Goal: Task Accomplishment & Management: Use online tool/utility

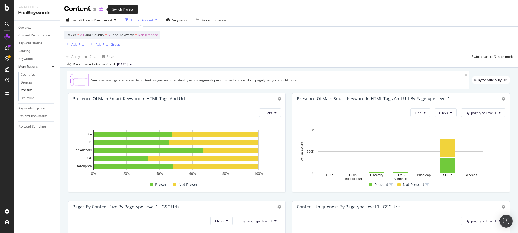
click at [102, 9] on icon "arrow-right-arrow-left" at bounding box center [100, 10] width 3 height 4
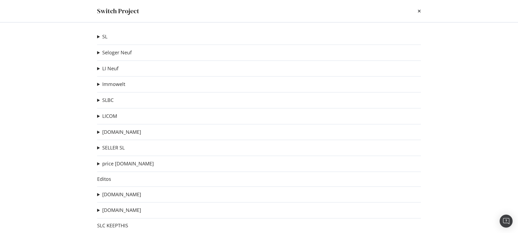
click at [100, 85] on summary "Immowelt" at bounding box center [111, 84] width 28 height 7
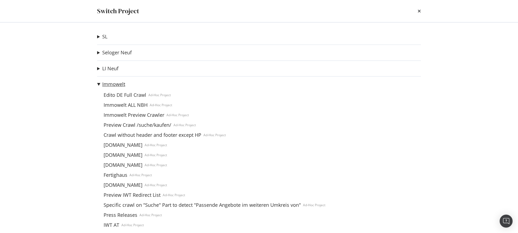
click at [117, 85] on link "Immowelt" at bounding box center [113, 84] width 23 height 6
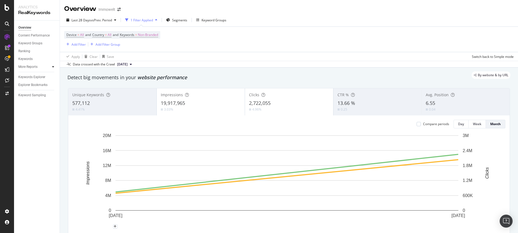
click at [52, 66] on icon at bounding box center [53, 66] width 2 height 3
click at [29, 91] on div "Content" at bounding box center [27, 90] width 12 height 6
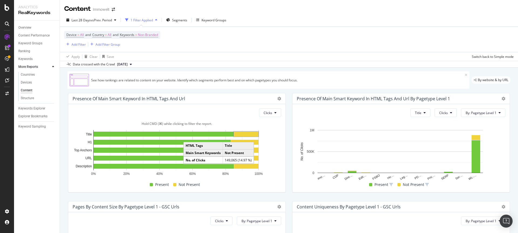
click at [243, 133] on rect "A chart." at bounding box center [246, 133] width 25 height 5
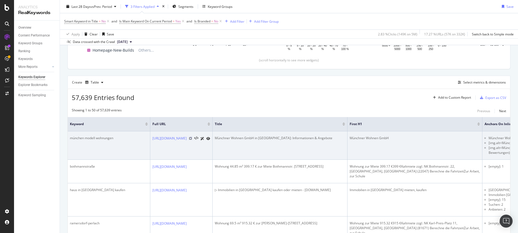
click at [192, 138] on icon at bounding box center [190, 137] width 3 height 3
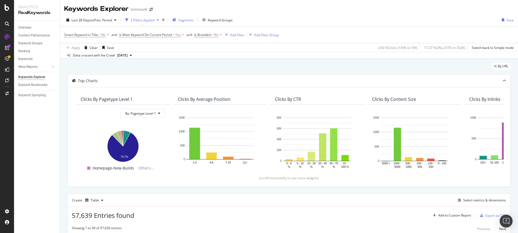
click at [190, 21] on span "Segments" at bounding box center [185, 20] width 15 height 5
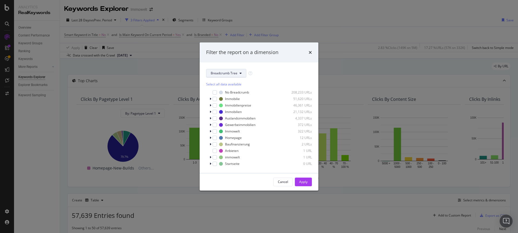
click at [238, 75] on button "Breadcrumb Tree" at bounding box center [226, 73] width 40 height 9
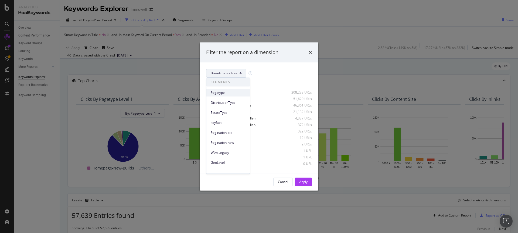
click at [220, 96] on div "Pagetype" at bounding box center [227, 92] width 43 height 8
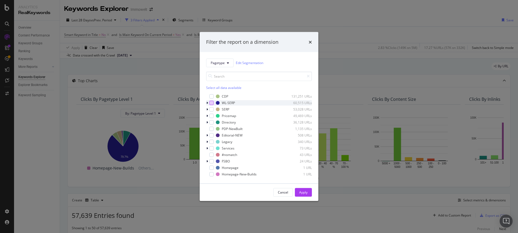
click at [212, 101] on div "modal" at bounding box center [211, 102] width 4 height 4
click at [211, 110] on div "modal" at bounding box center [211, 109] width 4 height 4
click at [207, 142] on icon "modal" at bounding box center [207, 141] width 2 height 3
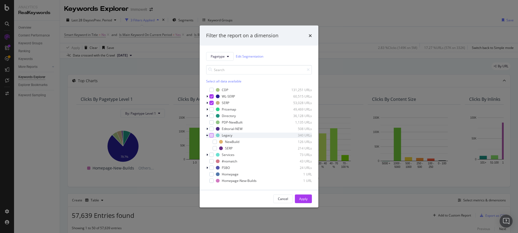
click at [211, 135] on div "modal" at bounding box center [211, 135] width 4 height 4
click at [211, 108] on div "modal" at bounding box center [211, 109] width 4 height 4
click at [304, 196] on div "Apply" at bounding box center [303, 198] width 8 height 5
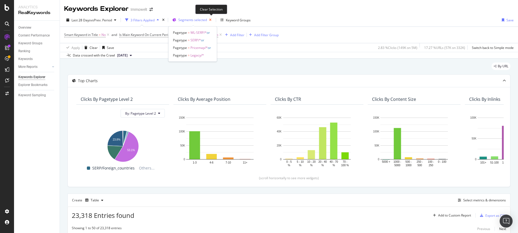
click at [211, 19] on icon "button" at bounding box center [210, 20] width 7 height 8
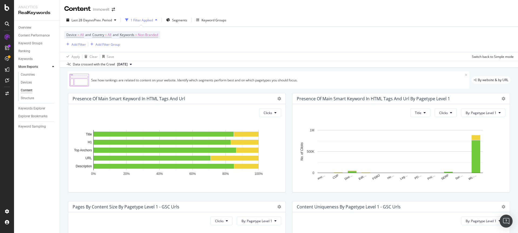
click at [182, 100] on div "Presence Of Main Smart Keyword In HTML Tags and Url" at bounding box center [129, 98] width 112 height 5
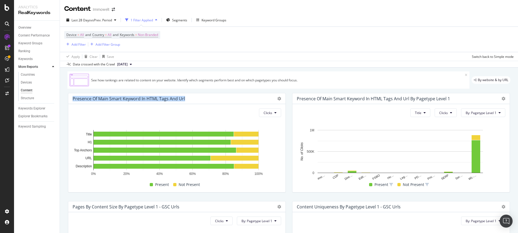
drag, startPoint x: 188, startPoint y: 98, endPoint x: 72, endPoint y: 98, distance: 116.3
click at [72, 98] on div "Presence Of Main Smart Keyword In HTML Tags and Url" at bounding box center [176, 98] width 217 height 11
copy div "Presence Of Main Smart Keyword In HTML Tags and Url"
click at [227, 78] on div "See how rankings are related to content on your website. Identify which segment…" at bounding box center [278, 80] width 374 height 5
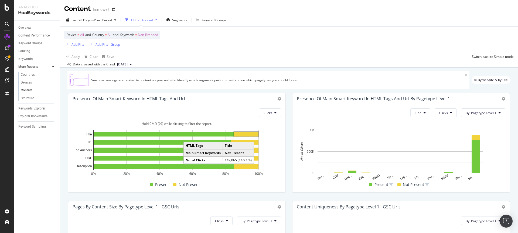
click at [249, 132] on rect "A chart." at bounding box center [246, 133] width 25 height 5
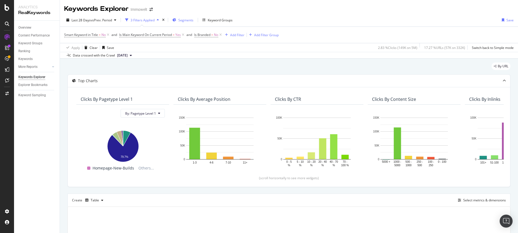
click at [185, 21] on span "Segments" at bounding box center [185, 20] width 15 height 5
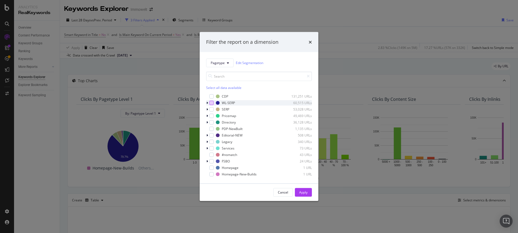
click at [213, 102] on div "modal" at bounding box center [211, 102] width 4 height 4
click at [312, 192] on div "Cancel Apply" at bounding box center [259, 191] width 119 height 17
click at [309, 193] on button "Apply" at bounding box center [303, 191] width 17 height 9
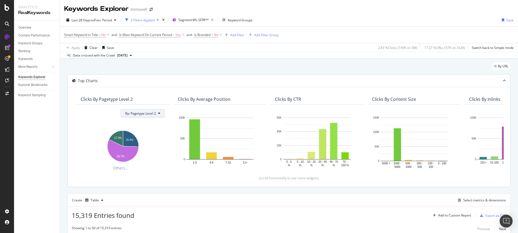
click at [145, 117] on button "By: Pagetype Level 2" at bounding box center [143, 113] width 44 height 9
click at [159, 92] on div "Clicks By Pagetype Level 2 By: Pagetype Level 2 Hold CMD (⌘) while clicking to …" at bounding box center [289, 137] width 442 height 100
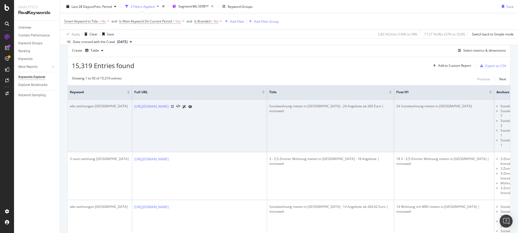
click at [174, 108] on icon at bounding box center [172, 106] width 3 height 3
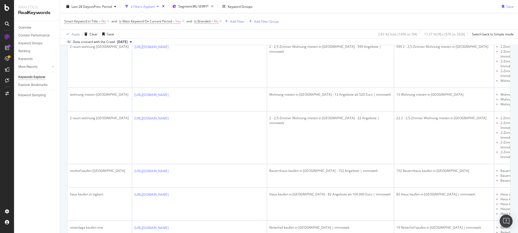
scroll to position [608, 0]
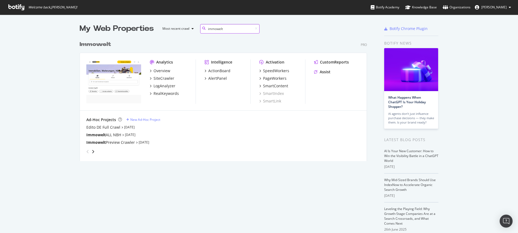
scroll to position [123, 288]
type input "immowelt"
click at [267, 77] on div "PageWorkers" at bounding box center [274, 78] width 23 height 5
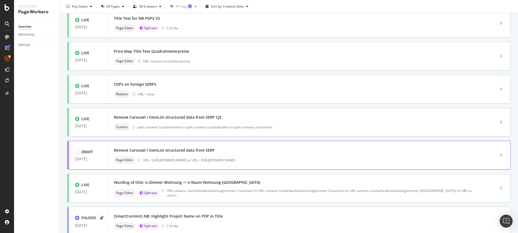
scroll to position [176, 0]
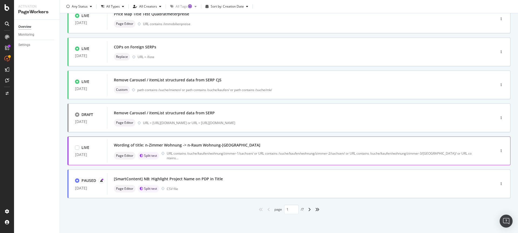
click at [265, 145] on div "Wording of title: n-Zimmer Wohnung -> n-Raum Wohnung-East DE" at bounding box center [293, 145] width 359 height 8
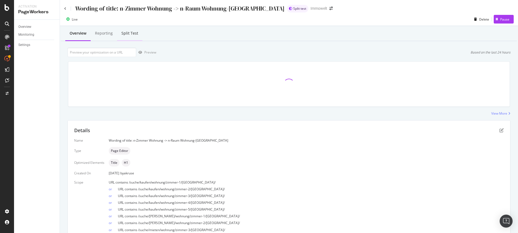
click at [132, 35] on div "Split Test" at bounding box center [129, 32] width 17 height 5
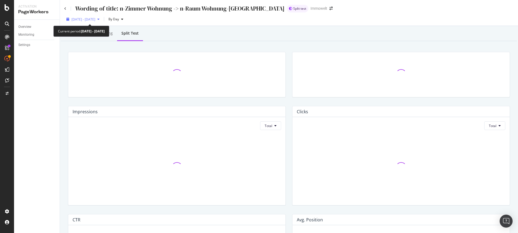
click at [95, 21] on span "2025 Jul. 27th - Aug. 23rd" at bounding box center [83, 19] width 24 height 5
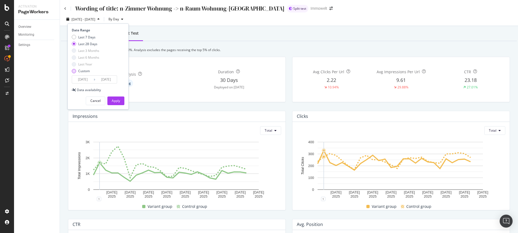
click at [74, 71] on div "Custom" at bounding box center [74, 71] width 4 height 4
click at [88, 77] on input "2025/07/27" at bounding box center [83, 80] width 22 height 8
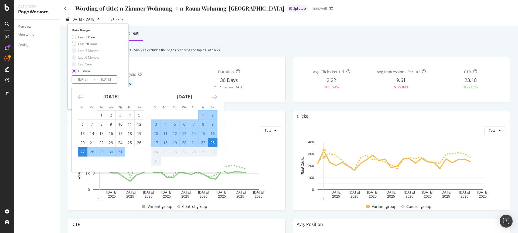
click at [99, 150] on div "29" at bounding box center [101, 151] width 9 height 5
type input "2025/07/29"
click at [214, 142] on div "23" at bounding box center [212, 142] width 9 height 5
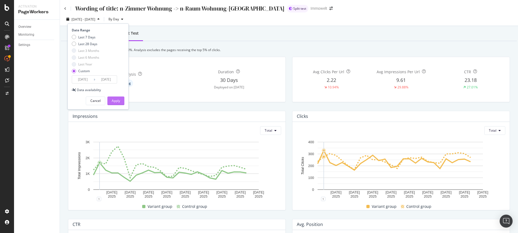
click at [121, 101] on button "Apply" at bounding box center [115, 100] width 17 height 9
